Goal: Navigation & Orientation: Find specific page/section

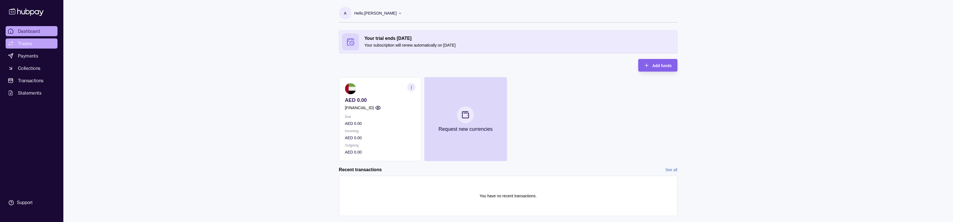
click at [22, 42] on span "Trades" at bounding box center [25, 43] width 14 height 7
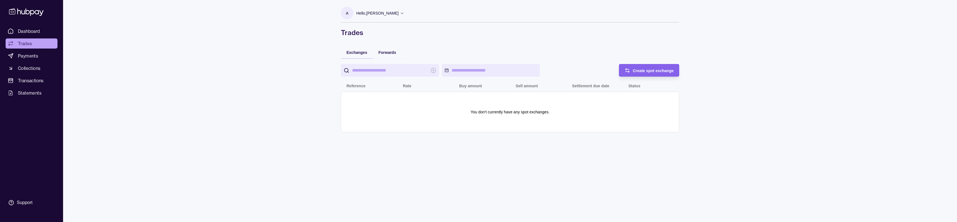
click at [26, 31] on span "Dashboard" at bounding box center [29, 31] width 22 height 7
